Goal: Information Seeking & Learning: Learn about a topic

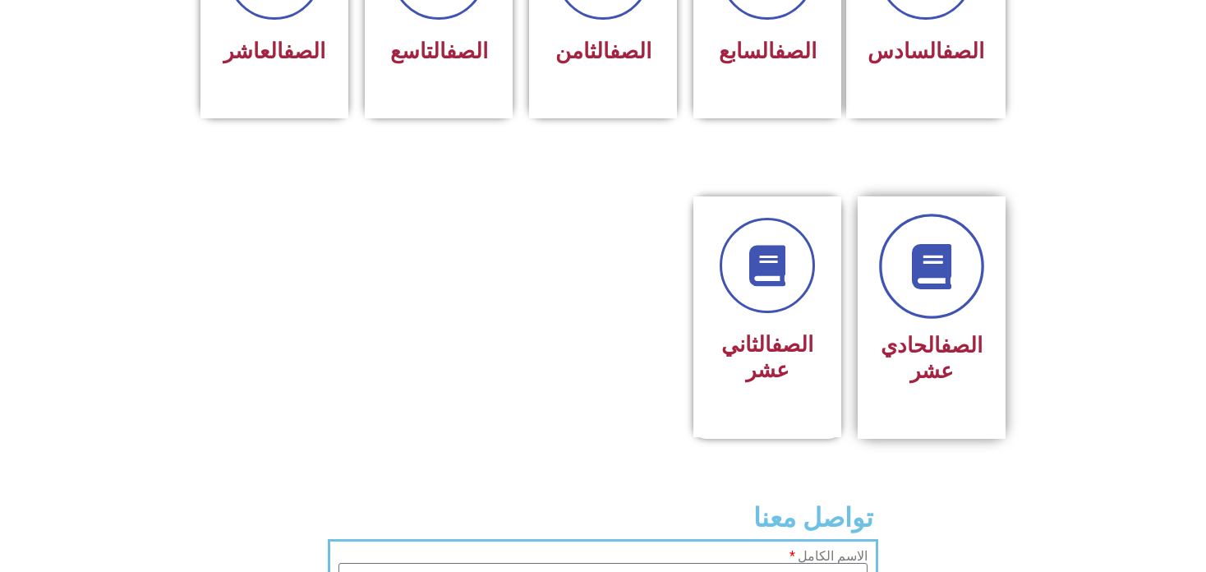
click at [952, 269] on link at bounding box center [931, 266] width 105 height 105
click at [938, 244] on icon at bounding box center [932, 266] width 45 height 45
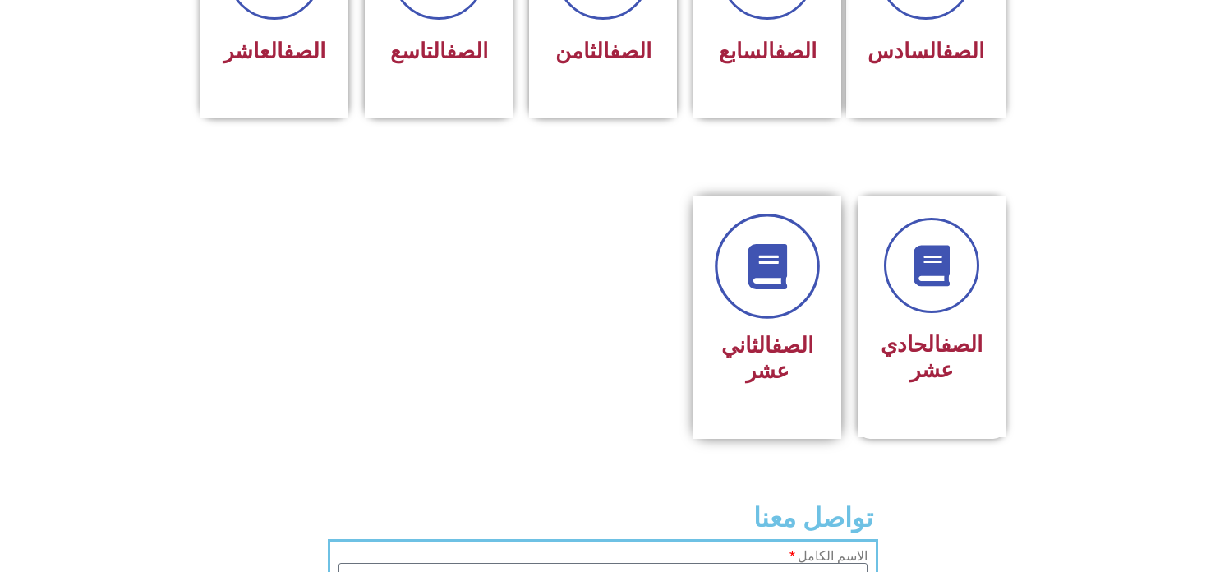
click at [758, 286] on link at bounding box center [767, 266] width 105 height 105
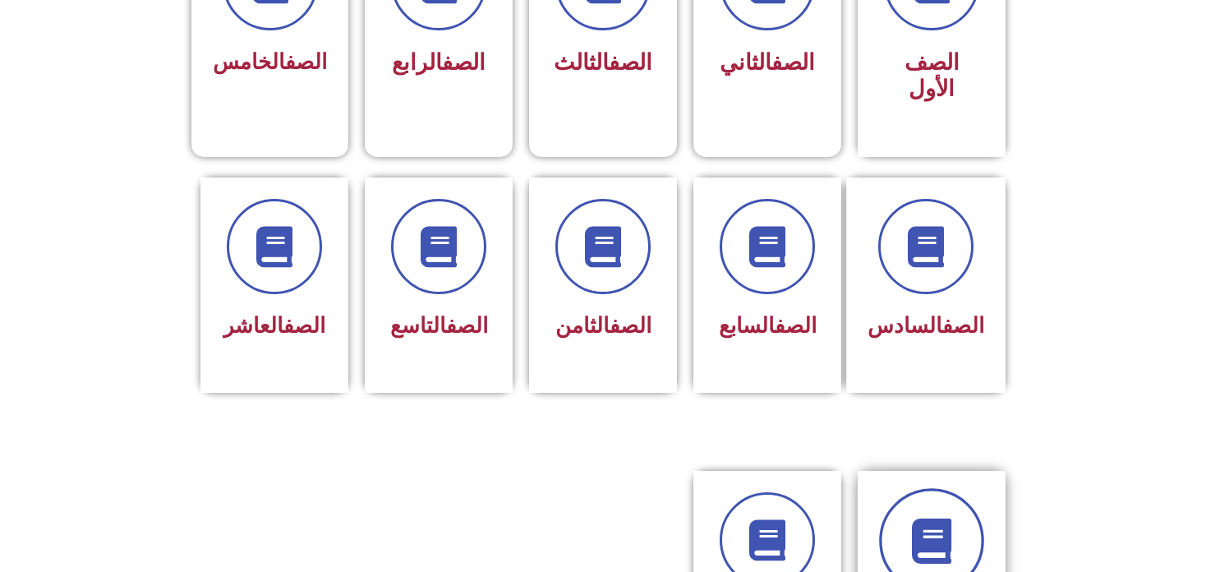
click at [925, 488] on link at bounding box center [931, 540] width 105 height 105
click at [962, 518] on link at bounding box center [931, 540] width 105 height 105
click at [291, 276] on div "الصف العاشر" at bounding box center [275, 274] width 104 height 148
click at [911, 488] on link at bounding box center [931, 540] width 105 height 105
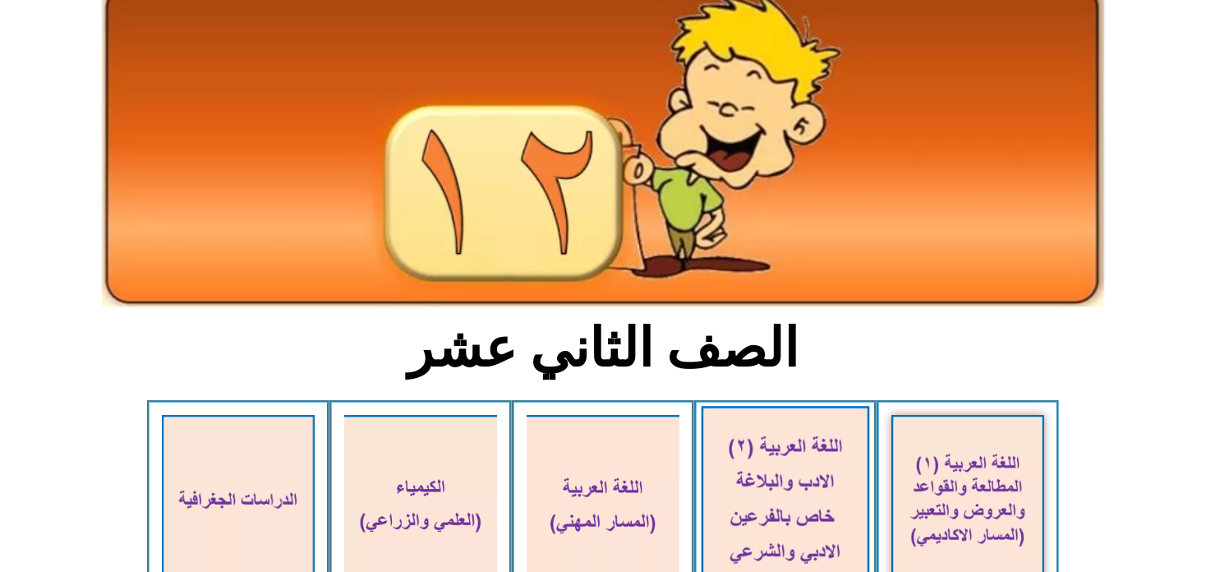
scroll to position [274, 0]
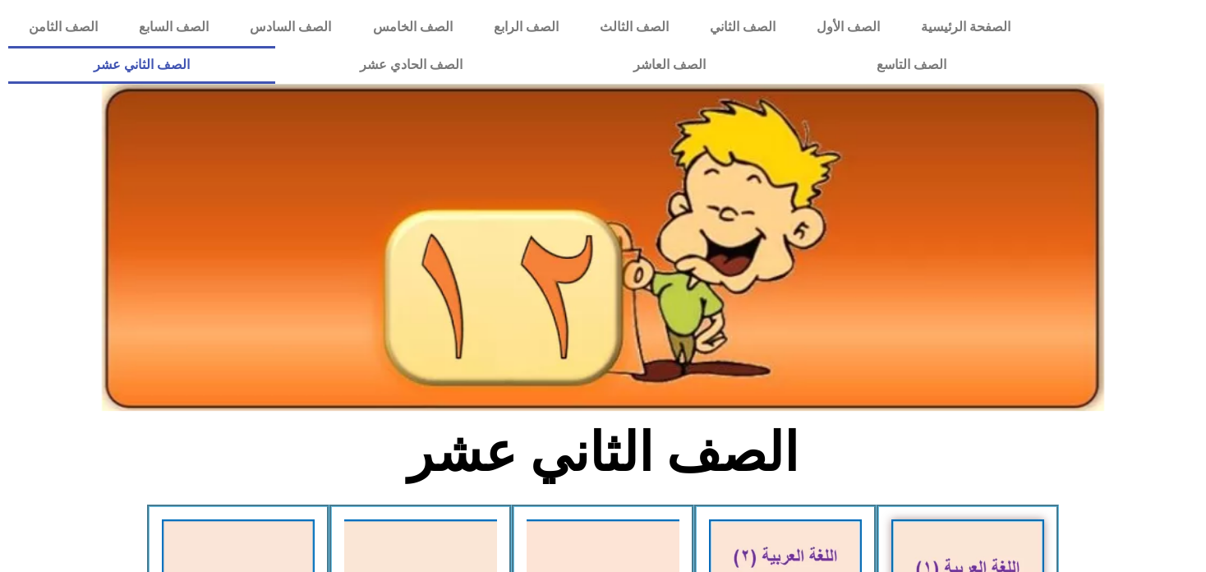
drag, startPoint x: 924, startPoint y: 391, endPoint x: 927, endPoint y: 382, distance: 9.4
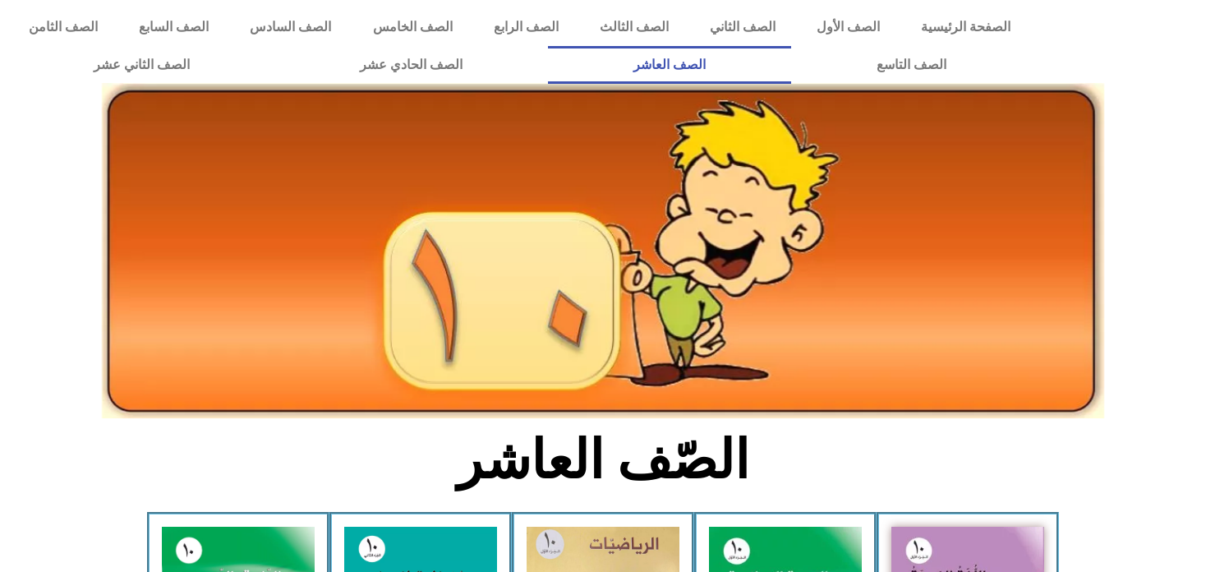
drag, startPoint x: 0, startPoint y: 0, endPoint x: 294, endPoint y: 276, distance: 403.4
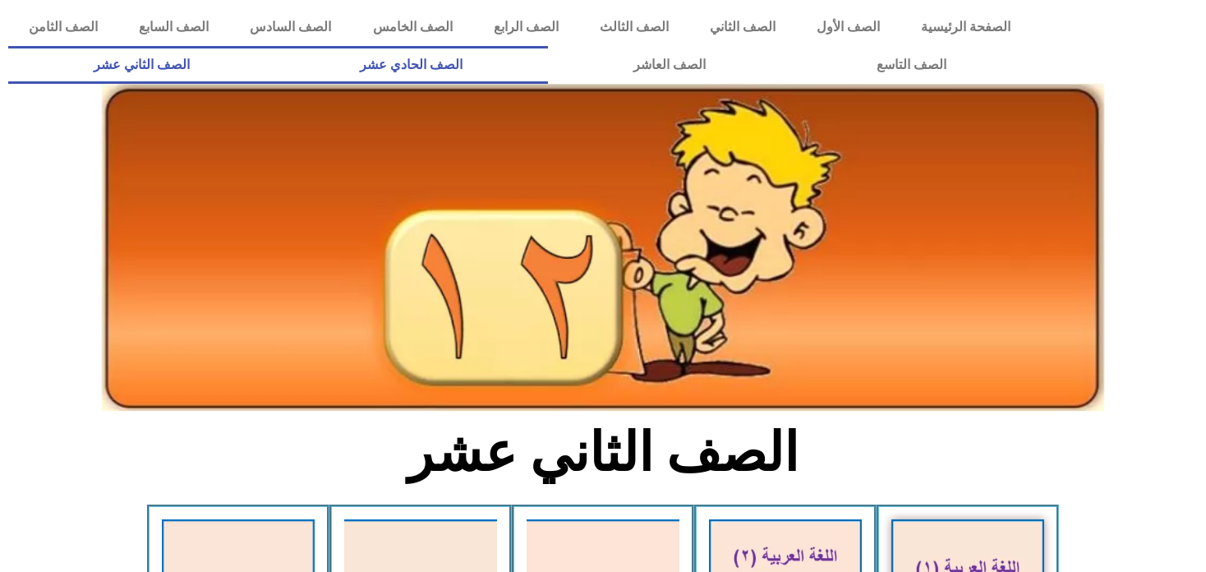
click at [549, 68] on link "الصف الحادي عشر" at bounding box center [412, 65] width 274 height 38
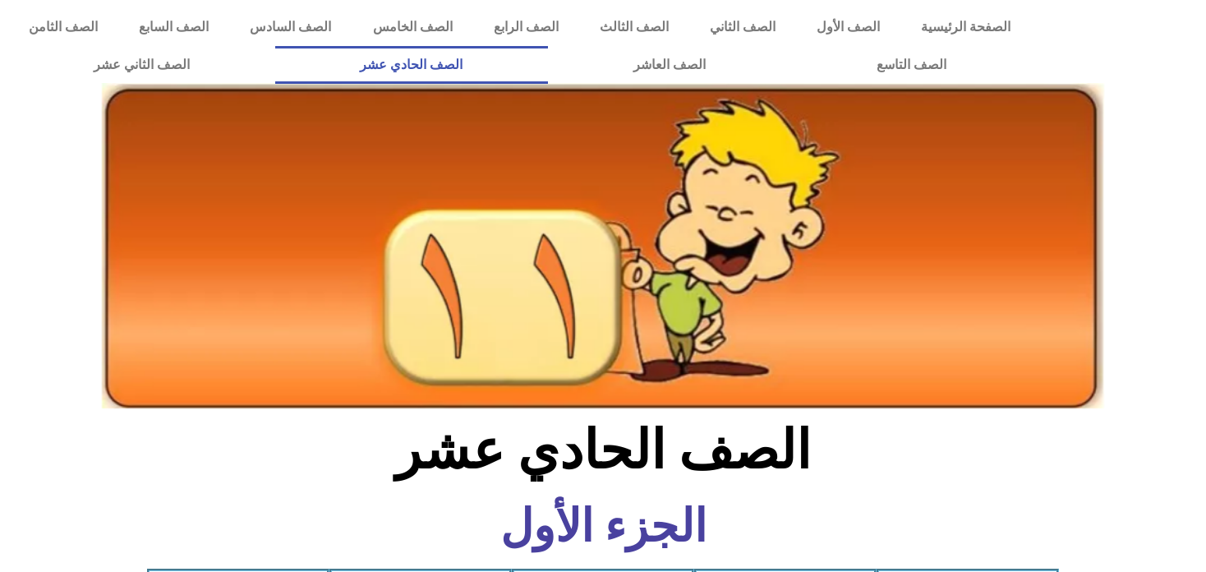
scroll to position [547, 0]
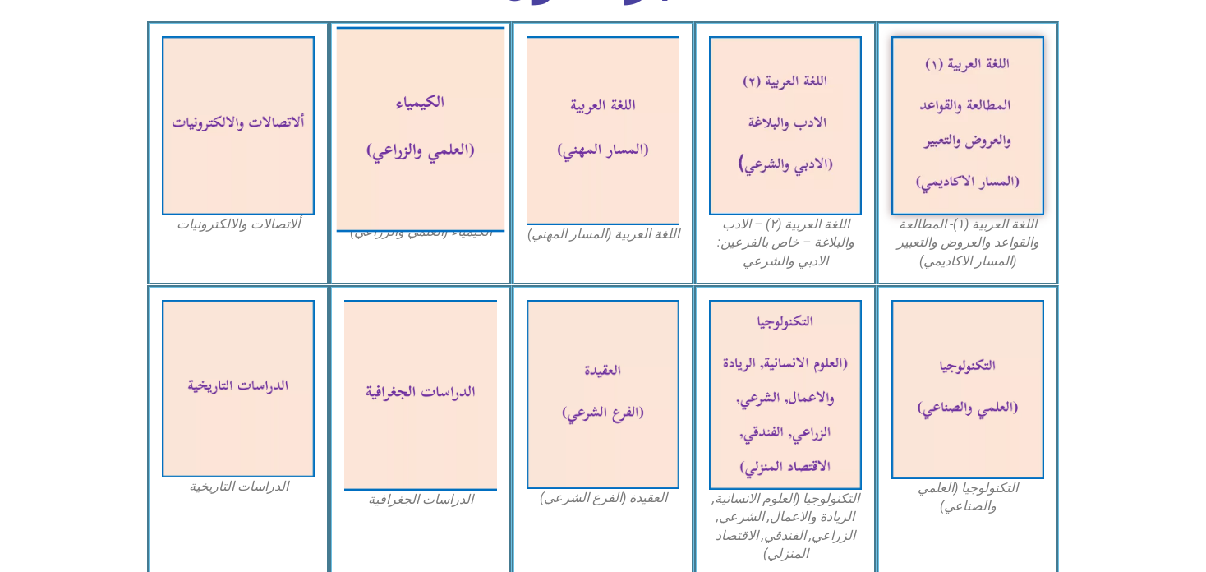
click at [438, 143] on img at bounding box center [421, 128] width 168 height 205
